Goal: Check status: Check status

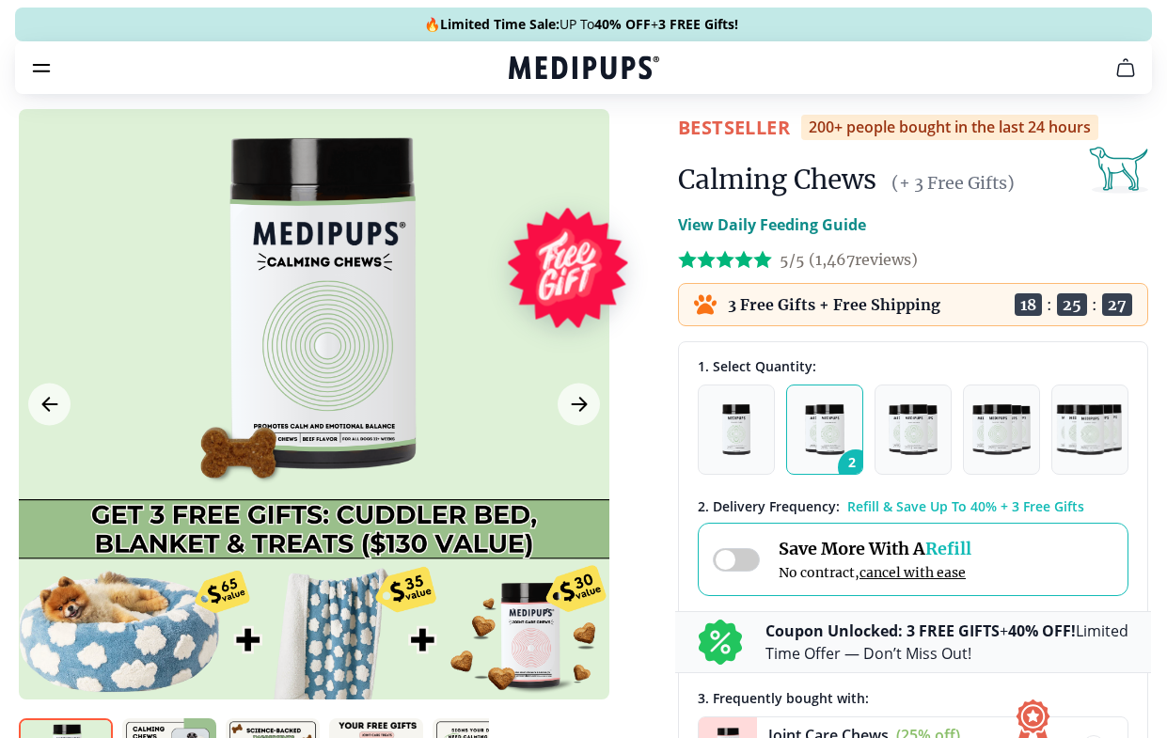
click at [36, 73] on icon "burger-menu" at bounding box center [41, 67] width 23 height 23
click at [48, 79] on button "burger-menu" at bounding box center [41, 67] width 23 height 23
click at [49, 71] on icon "burger-menu" at bounding box center [42, 68] width 16 height 7
click at [62, 54] on nav "Supplements Supplements Probiotics & Gut Health Have you tried everything to he…" at bounding box center [583, 67] width 1137 height 53
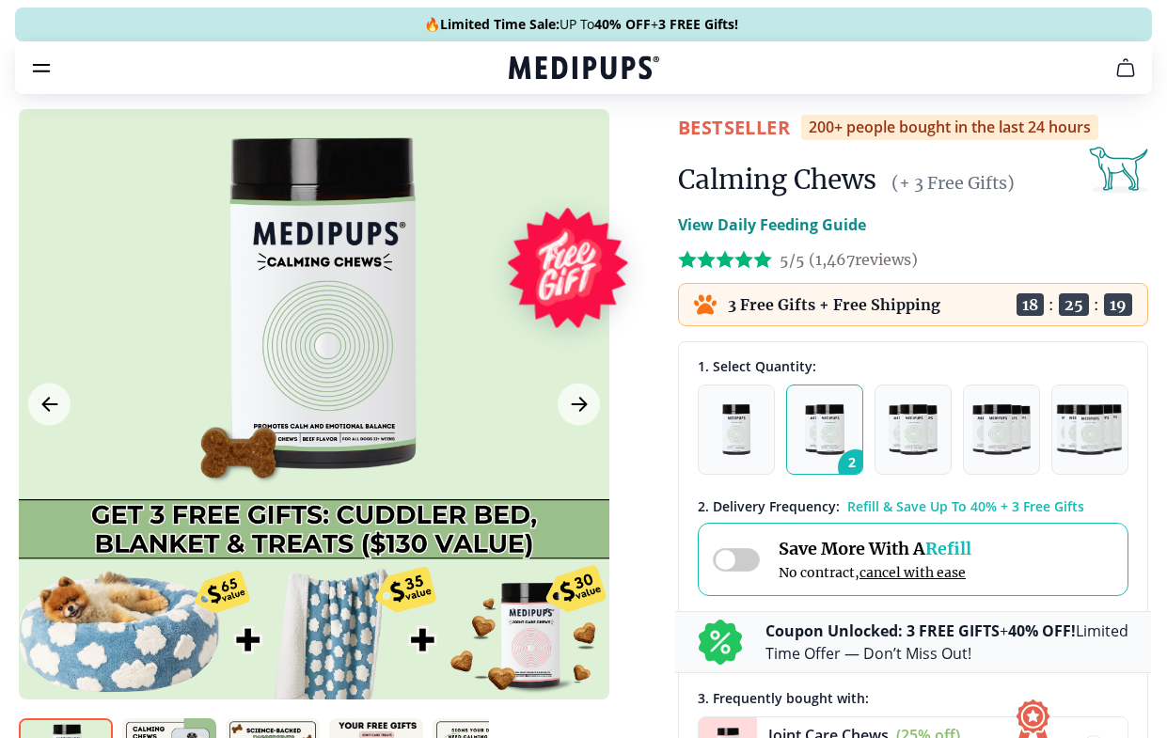
click at [1126, 77] on icon "cart" at bounding box center [1125, 67] width 23 height 23
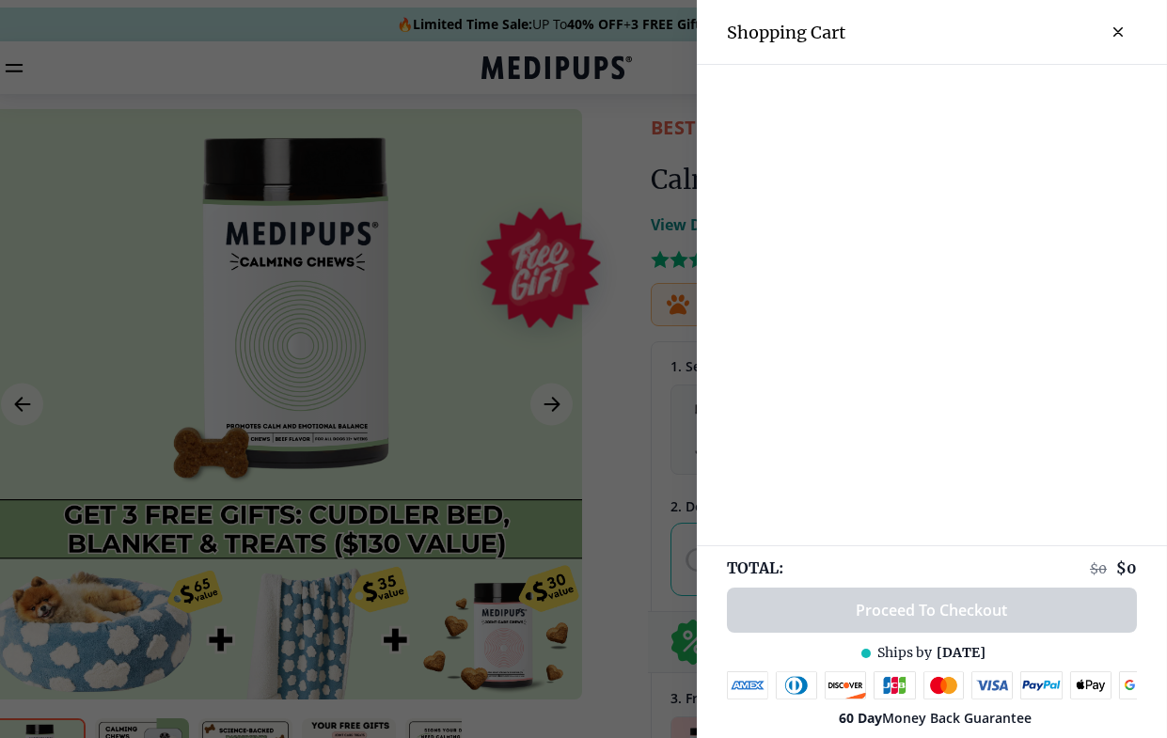
scroll to position [0, 28]
click at [1115, 34] on icon "close-cart" at bounding box center [1118, 32] width 8 height 8
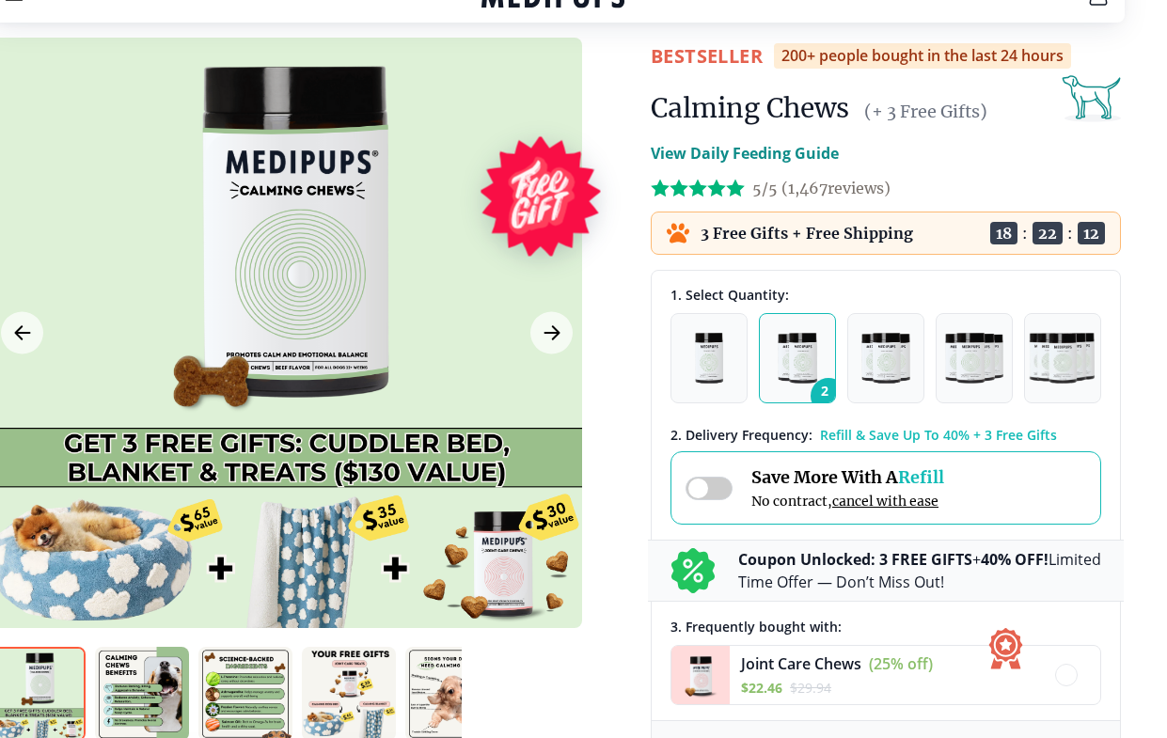
scroll to position [79, 28]
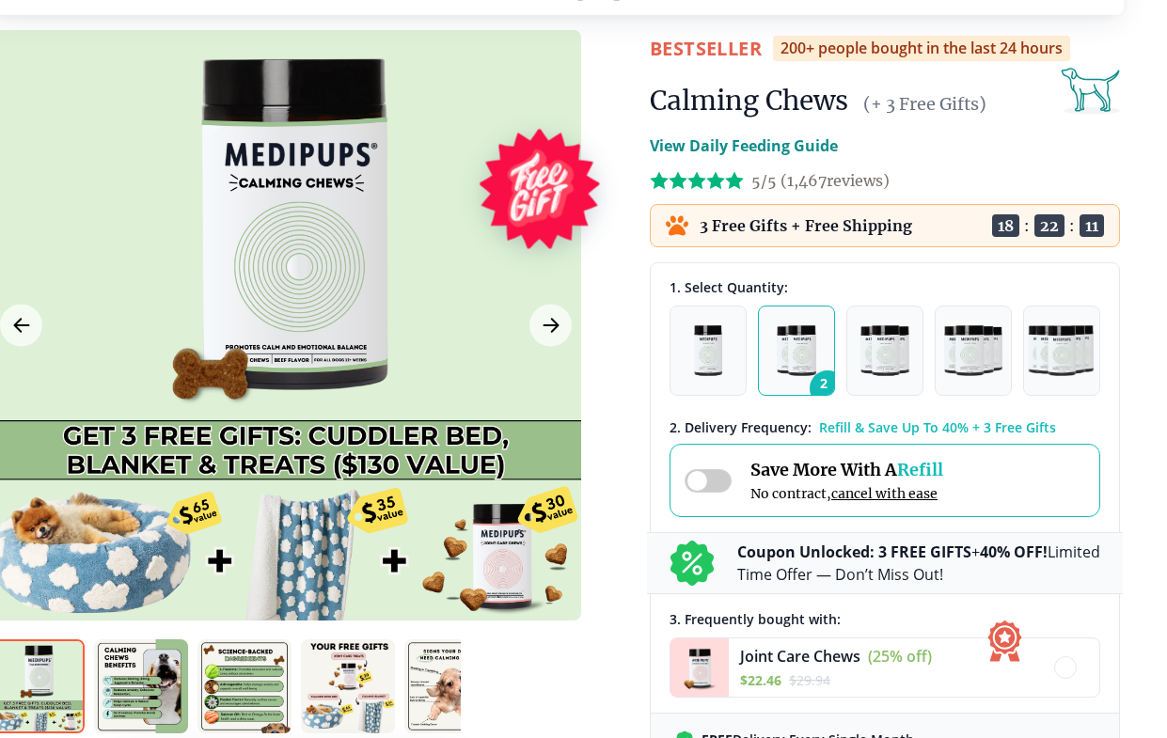
click at [899, 495] on span "cancel with ease" at bounding box center [884, 493] width 106 height 17
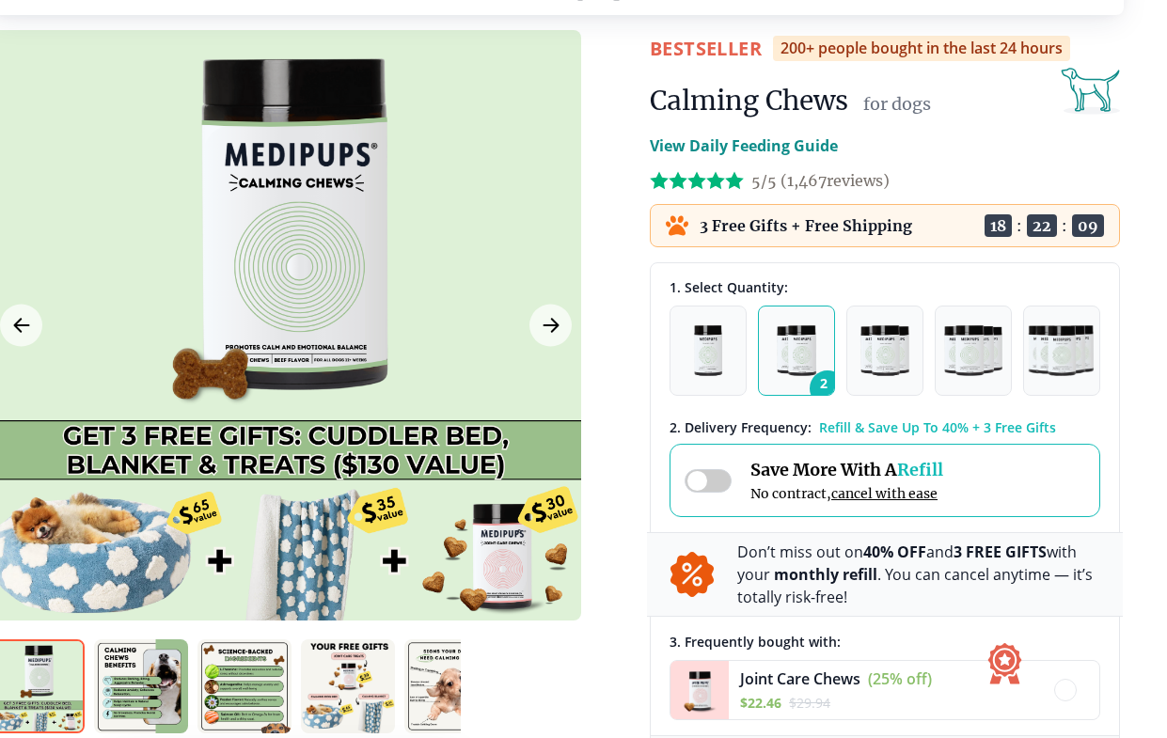
click at [892, 507] on div "Save More With A Refill No contract, cancel with ease" at bounding box center [884, 480] width 431 height 73
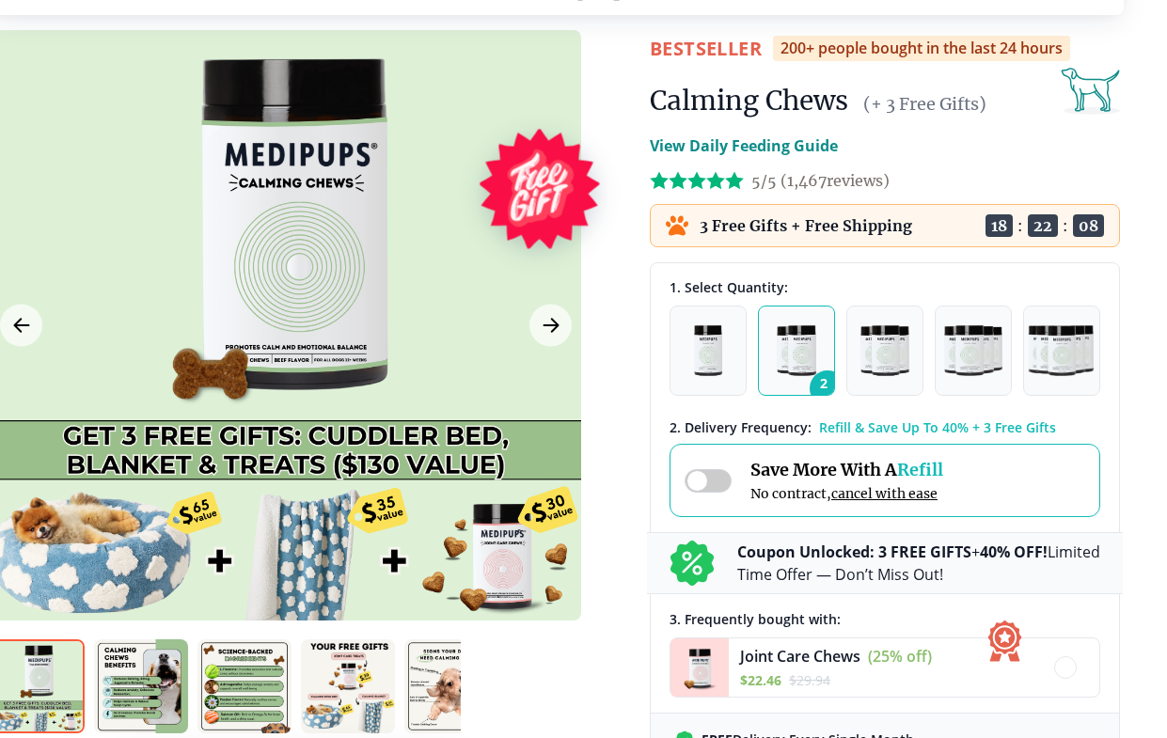
click at [904, 499] on span "cancel with ease" at bounding box center [884, 493] width 106 height 17
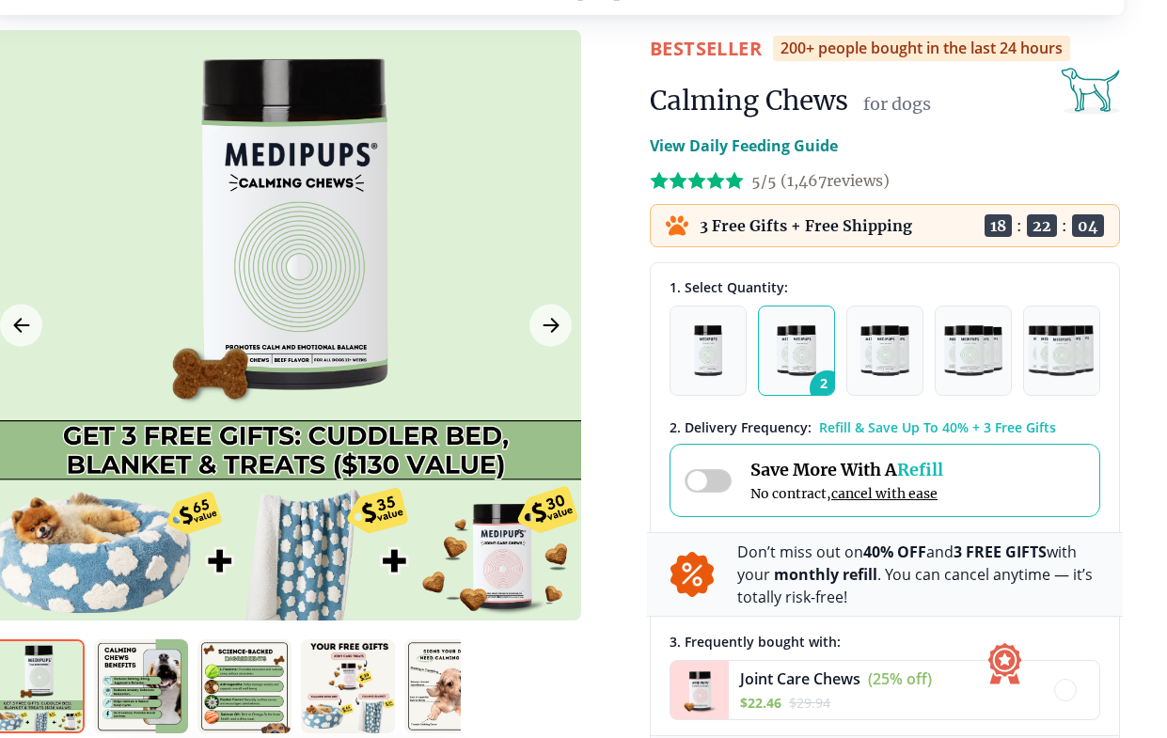
click at [904, 503] on div "Save More With A Refill No contract, cancel with ease" at bounding box center [884, 480] width 431 height 73
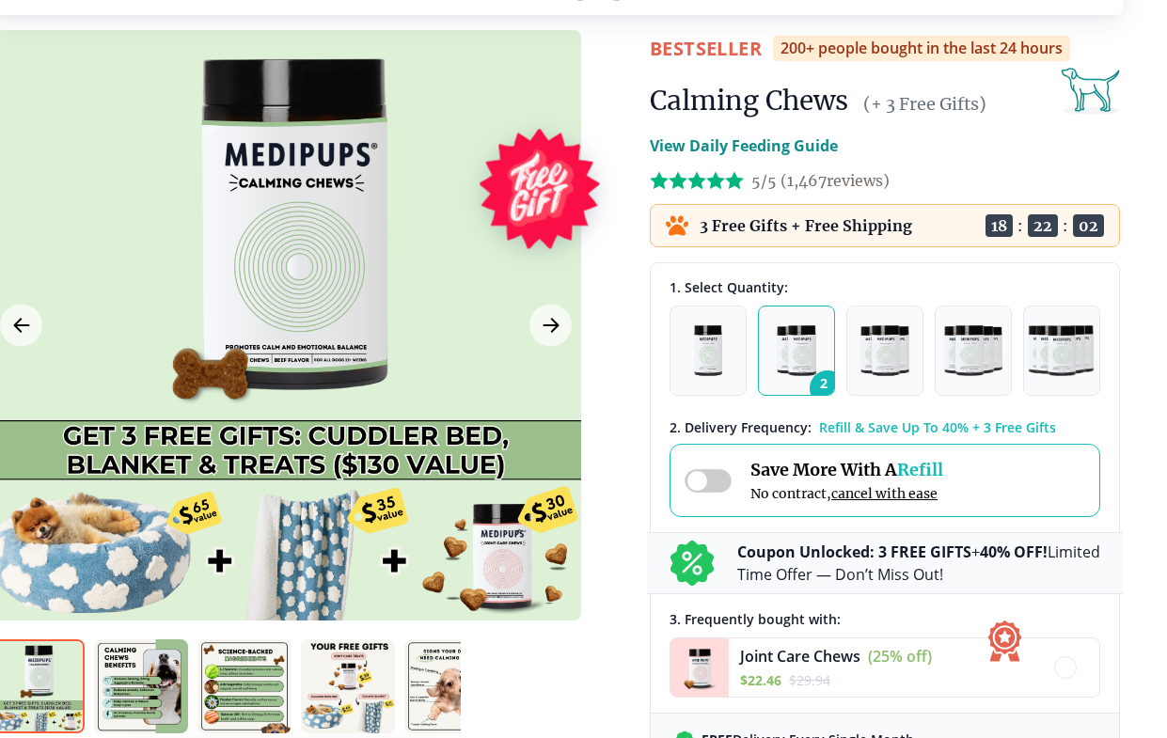
click at [915, 499] on span "cancel with ease" at bounding box center [884, 493] width 106 height 17
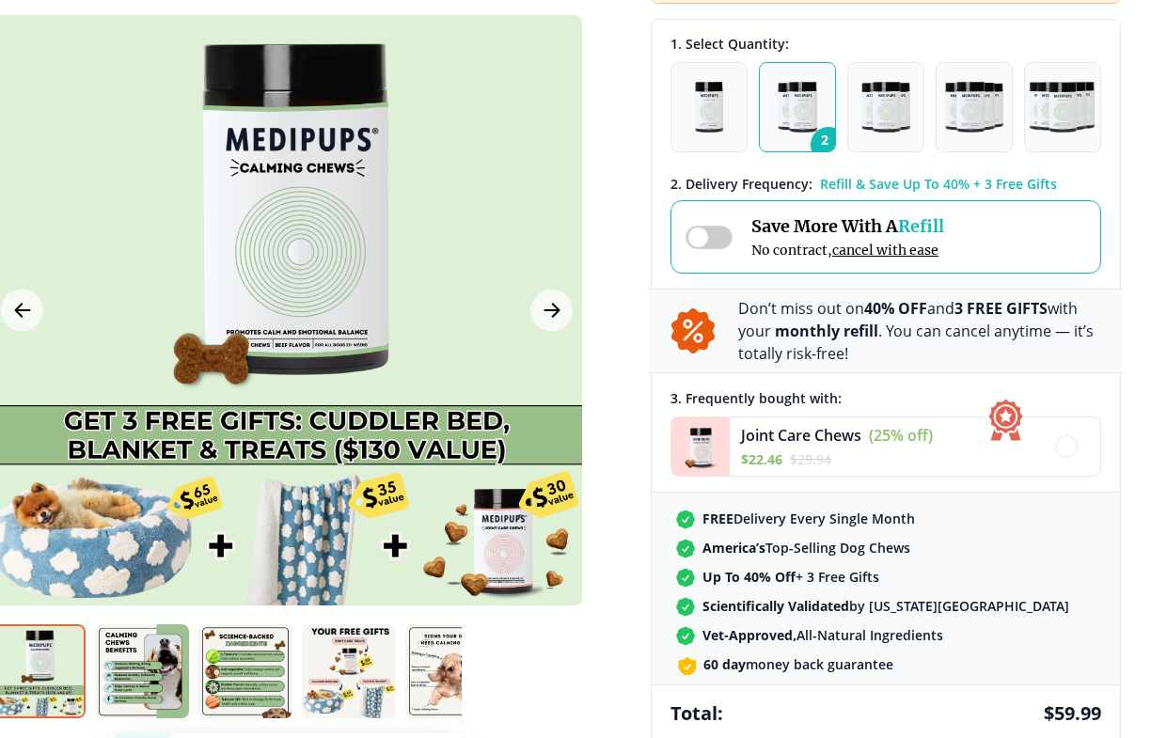
scroll to position [322, 28]
click at [892, 256] on span "cancel with ease" at bounding box center [884, 250] width 106 height 17
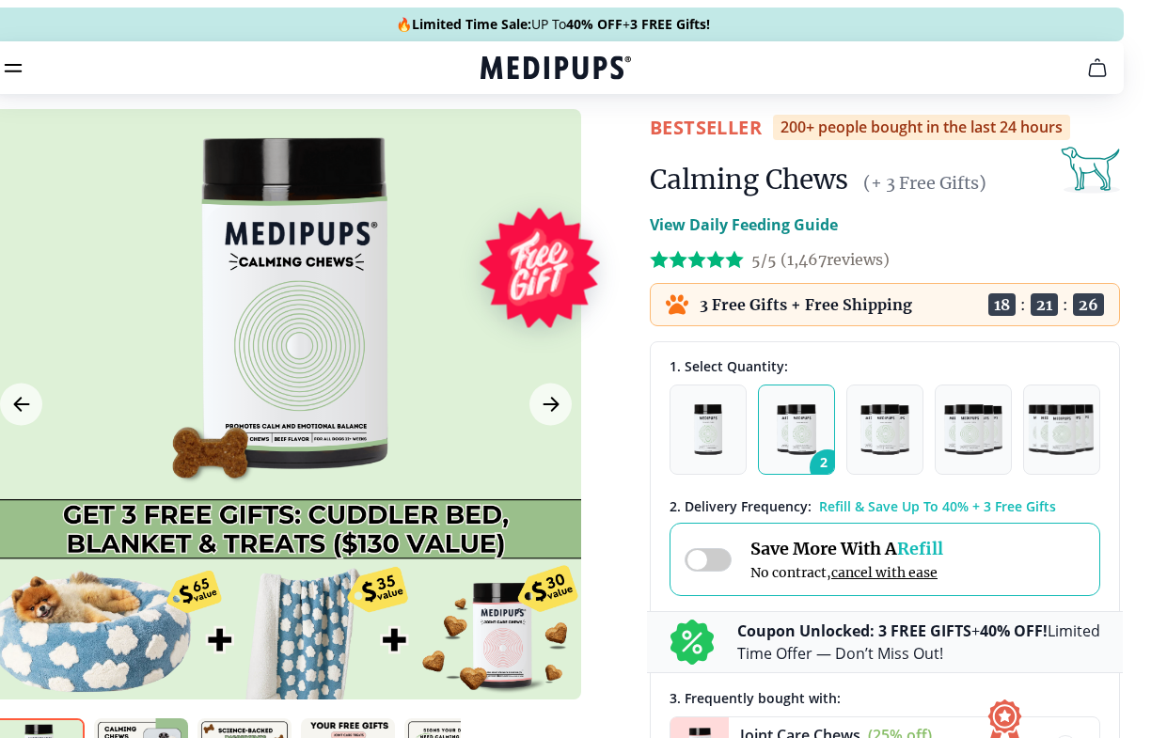
scroll to position [0, 0]
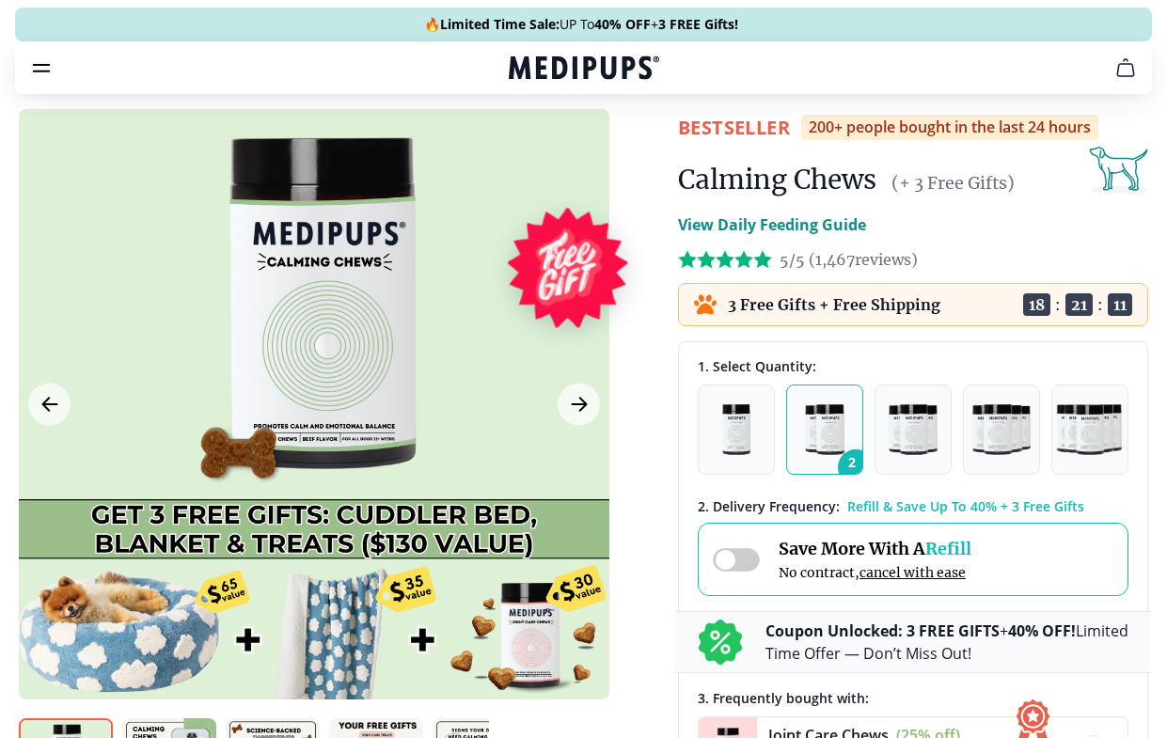
click at [945, 573] on span "cancel with ease" at bounding box center [912, 572] width 106 height 17
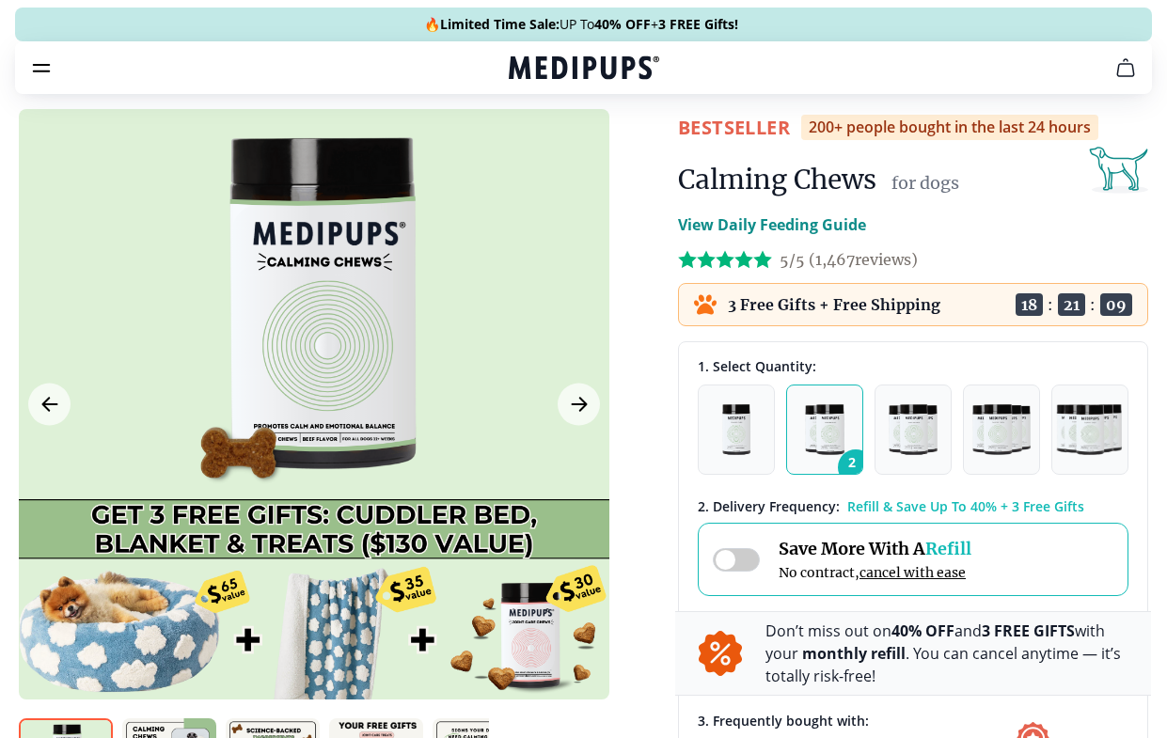
click at [943, 581] on span "cancel with ease" at bounding box center [912, 572] width 106 height 17
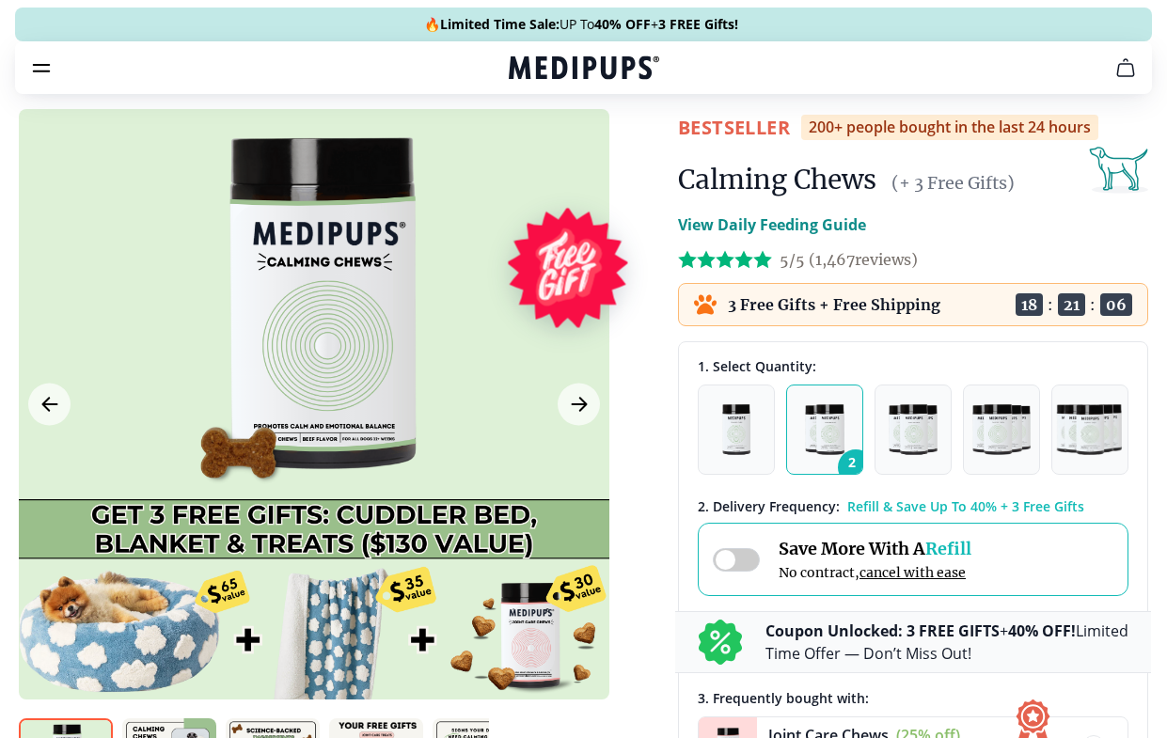
click at [42, 79] on button "burger-menu" at bounding box center [41, 67] width 23 height 23
click at [47, 78] on icon "burger-menu" at bounding box center [41, 67] width 23 height 23
click at [52, 78] on icon "burger-menu" at bounding box center [41, 67] width 23 height 23
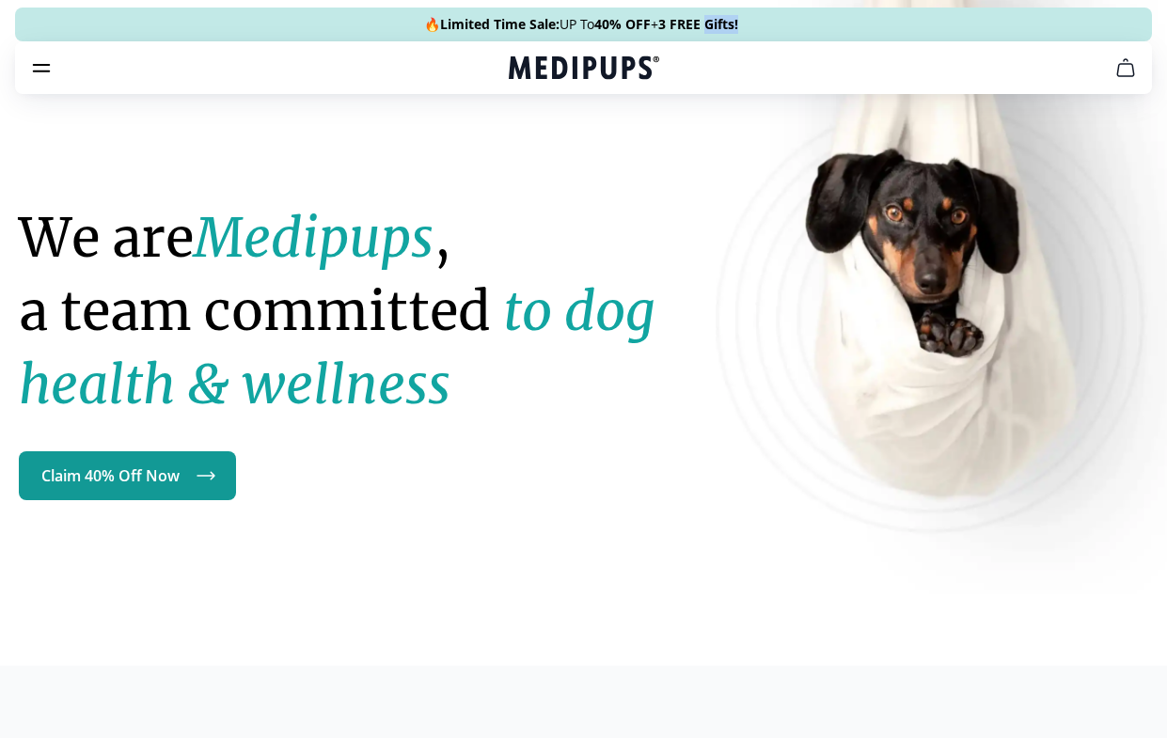
click at [52, 68] on icon "burger-menu" at bounding box center [41, 67] width 23 height 23
click at [42, 75] on icon "burger-menu" at bounding box center [41, 67] width 23 height 23
click at [41, 75] on icon "burger-menu" at bounding box center [41, 67] width 23 height 23
click at [52, 73] on icon "burger-menu" at bounding box center [41, 67] width 23 height 23
click at [51, 72] on icon "burger-menu" at bounding box center [41, 67] width 23 height 23
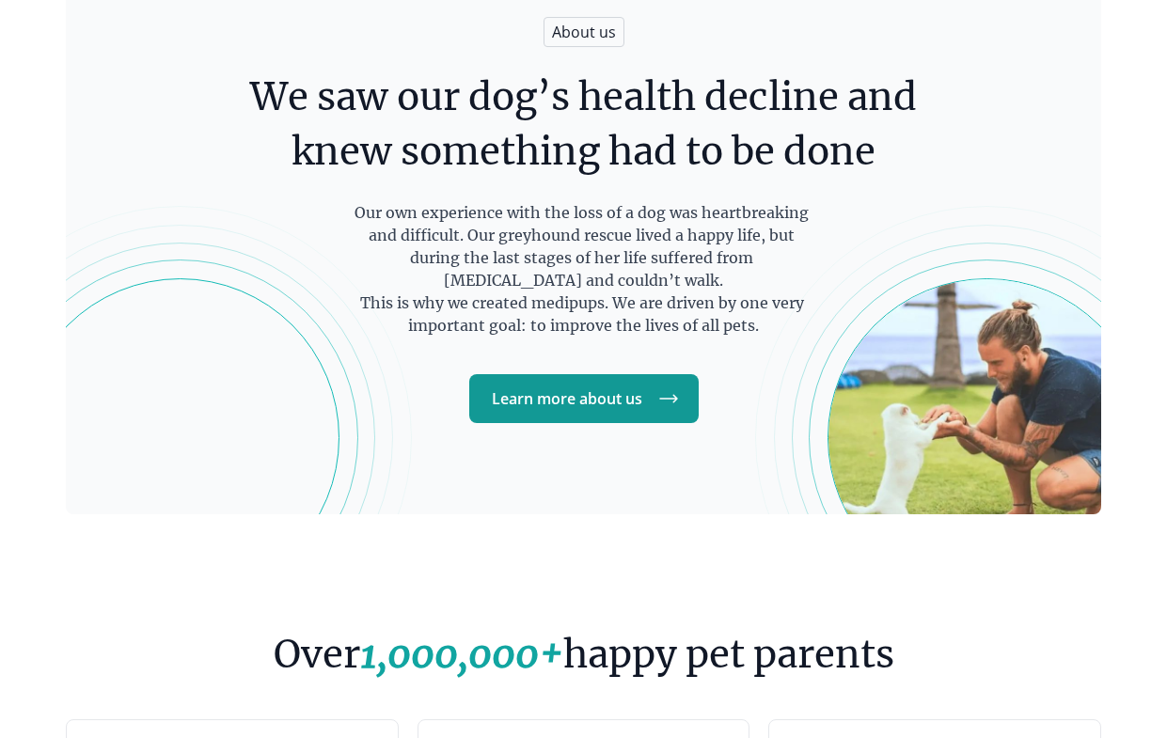
scroll to position [3489, 0]
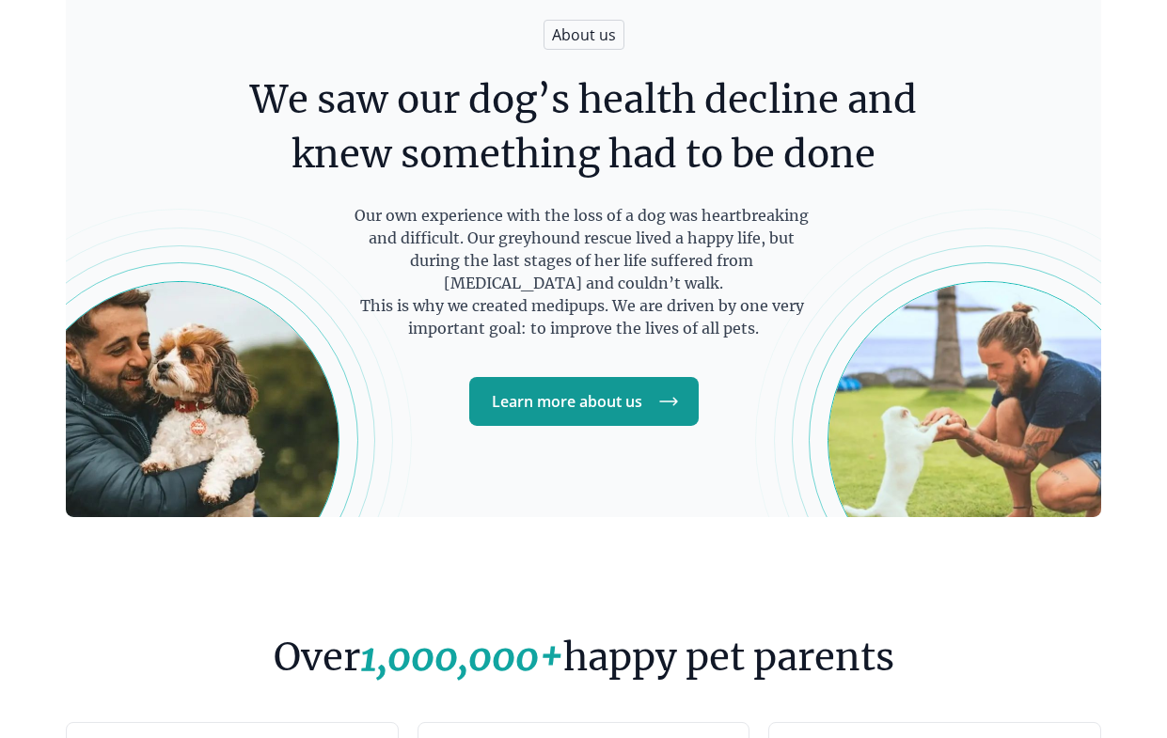
click at [633, 401] on link "Learn more about us" at bounding box center [583, 401] width 229 height 49
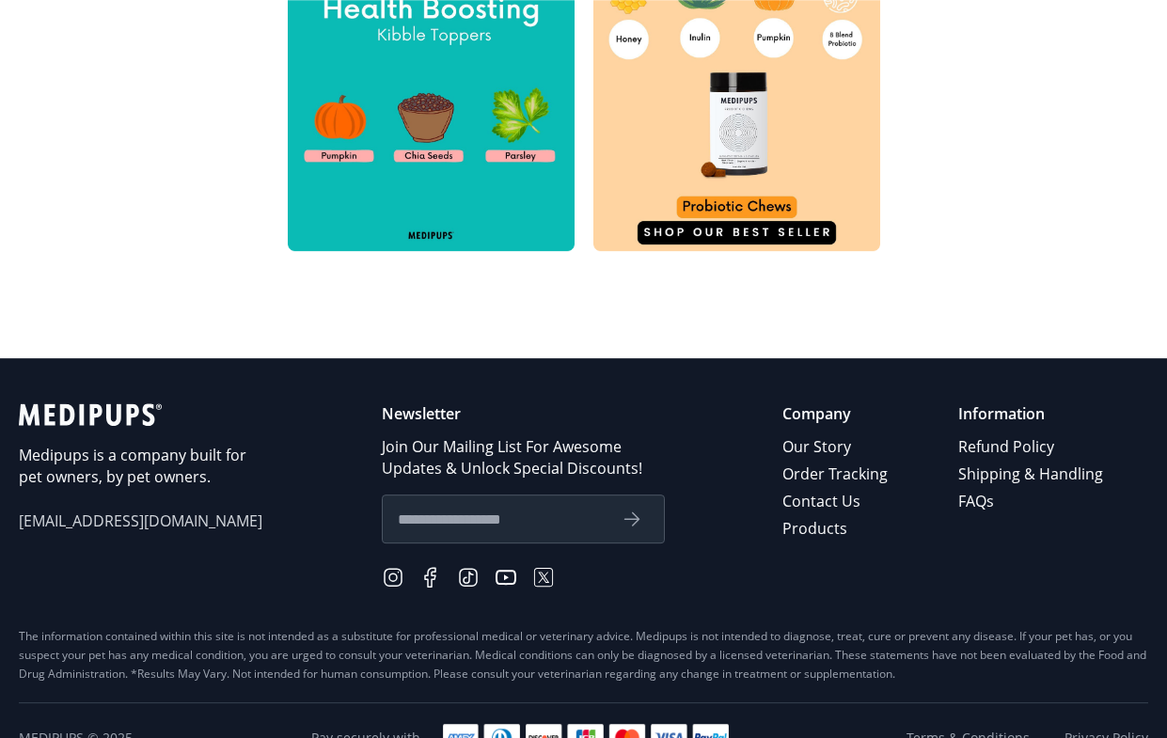
scroll to position [940, 0]
click at [875, 480] on link "Order Tracking" at bounding box center [836, 474] width 108 height 27
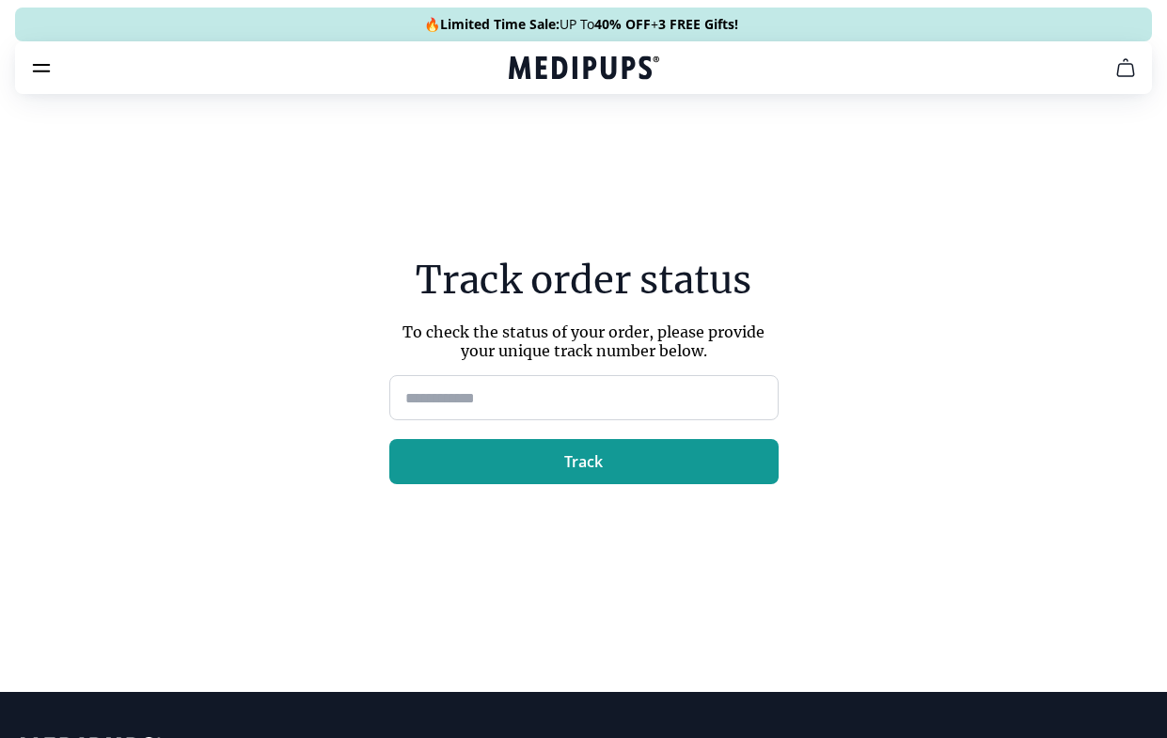
click at [480, 411] on input at bounding box center [583, 397] width 389 height 45
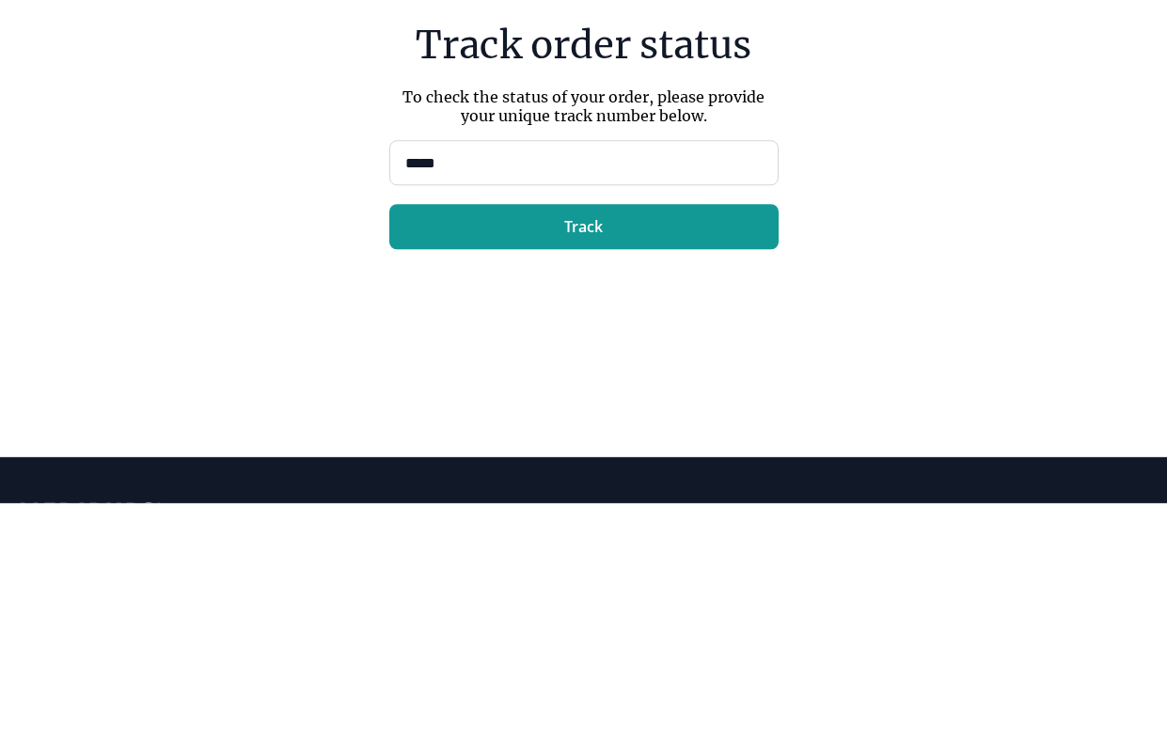
type input "*****"
click at [728, 439] on button "Track" at bounding box center [583, 461] width 389 height 45
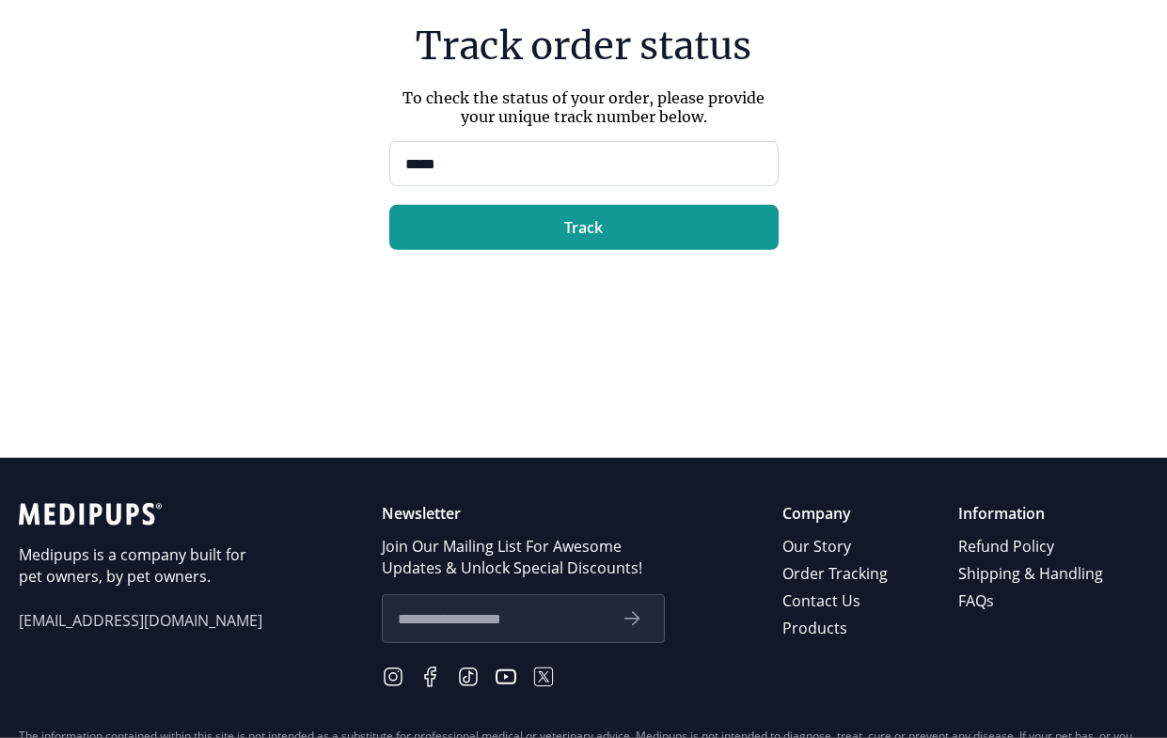
click at [621, 246] on button "Track" at bounding box center [583, 227] width 389 height 45
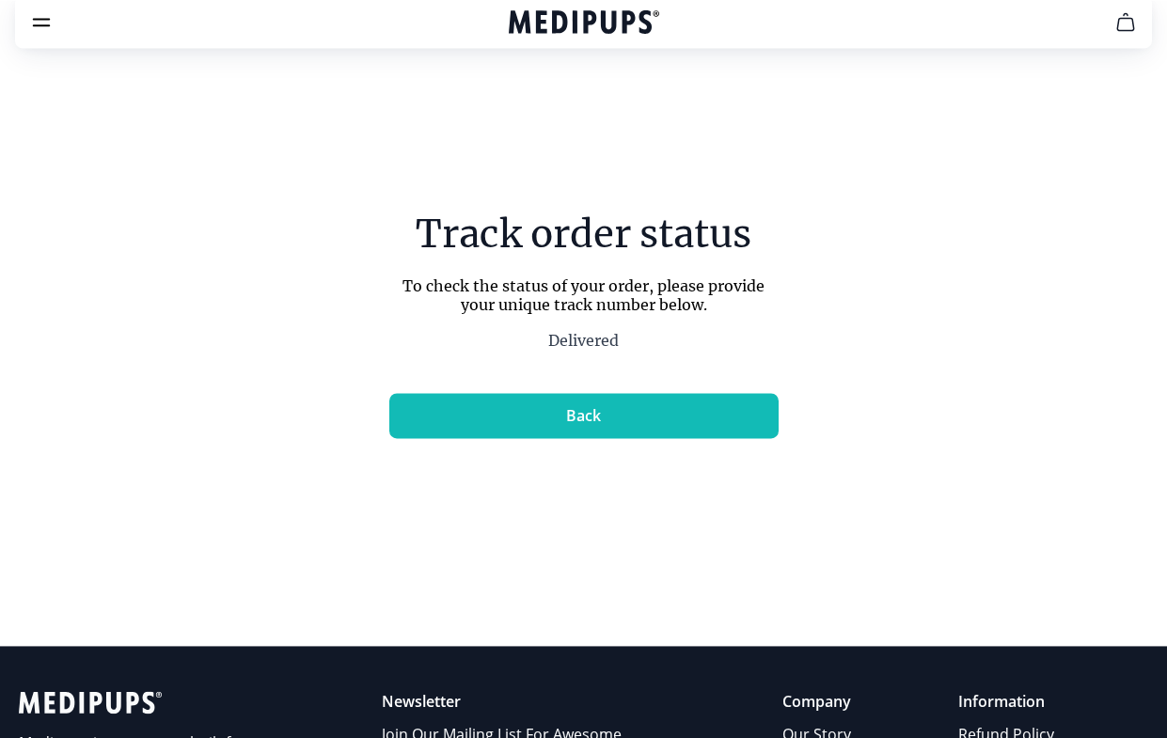
scroll to position [45, 0]
click at [607, 432] on button "Back" at bounding box center [583, 416] width 389 height 45
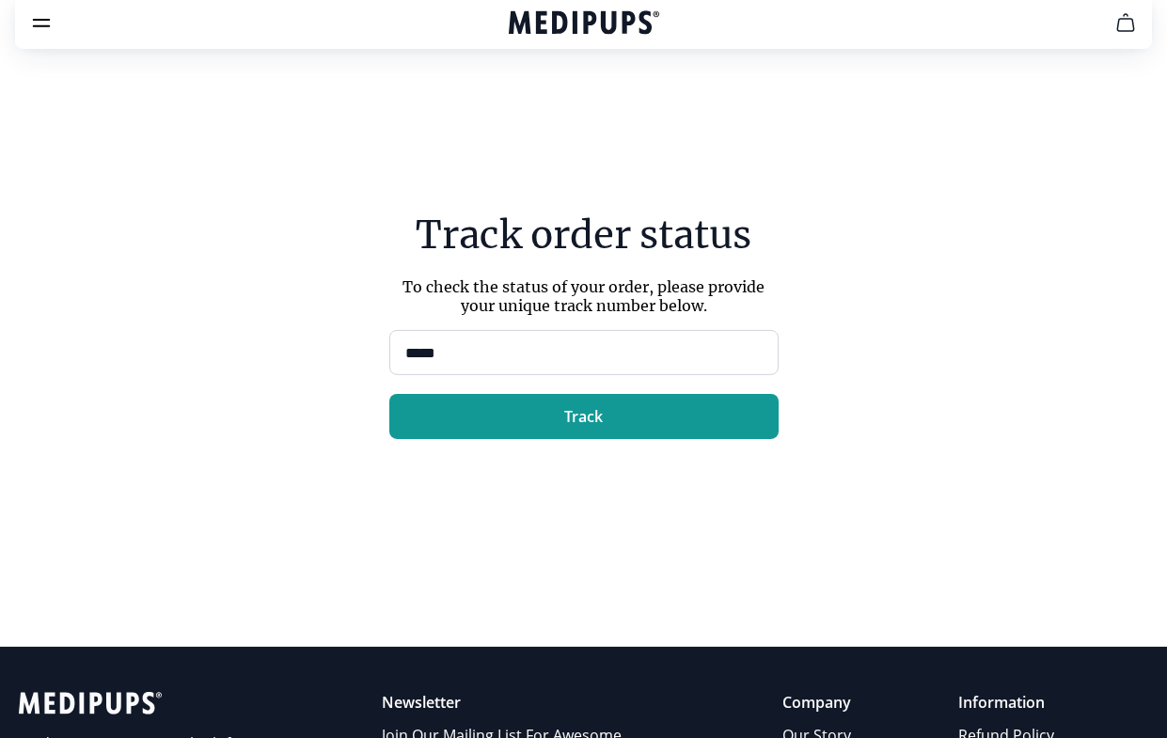
scroll to position [0, 0]
